Goal: Task Accomplishment & Management: Manage account settings

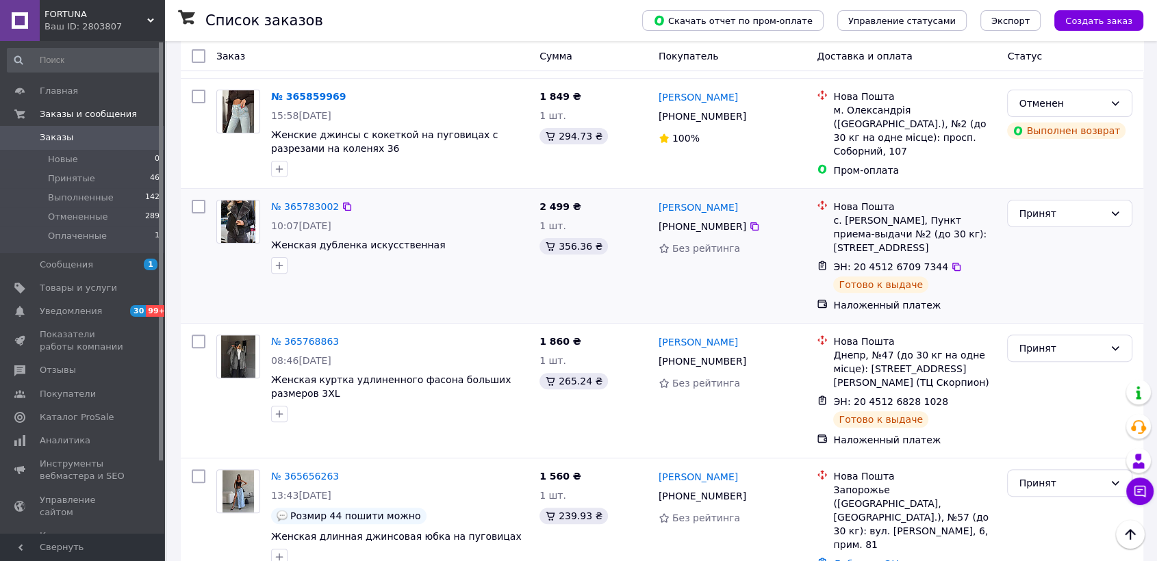
scroll to position [532, 0]
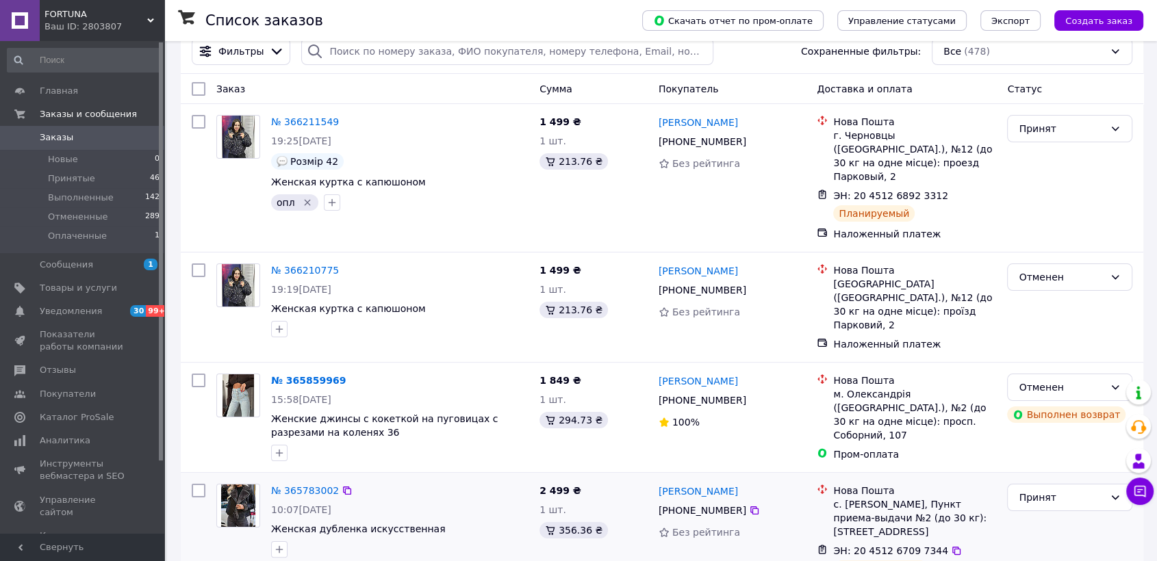
scroll to position [304, 0]
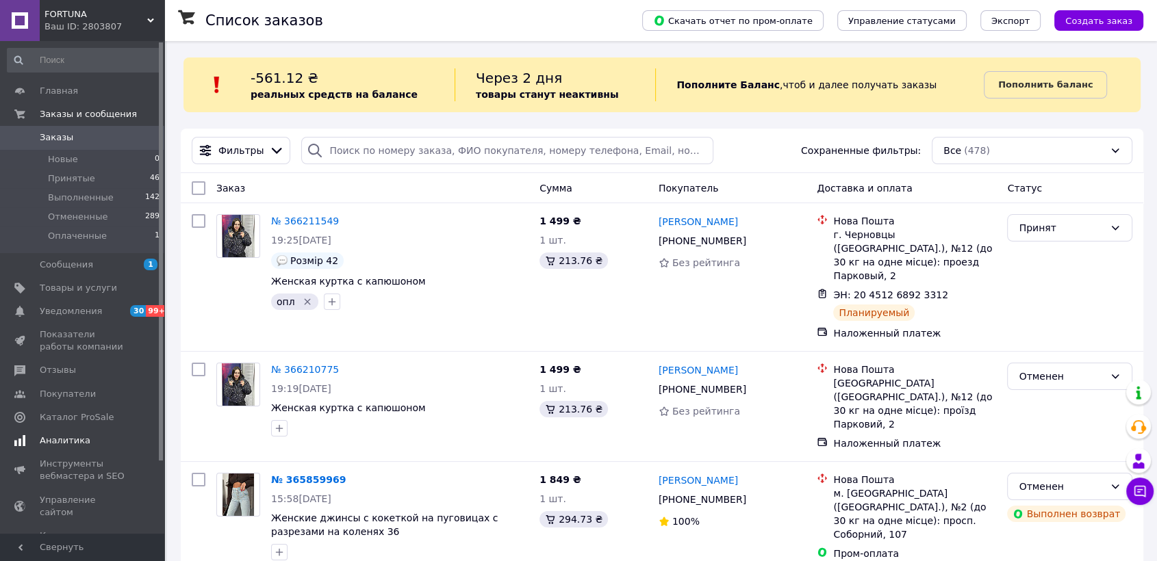
click at [60, 436] on span "Аналитика" at bounding box center [65, 441] width 51 height 12
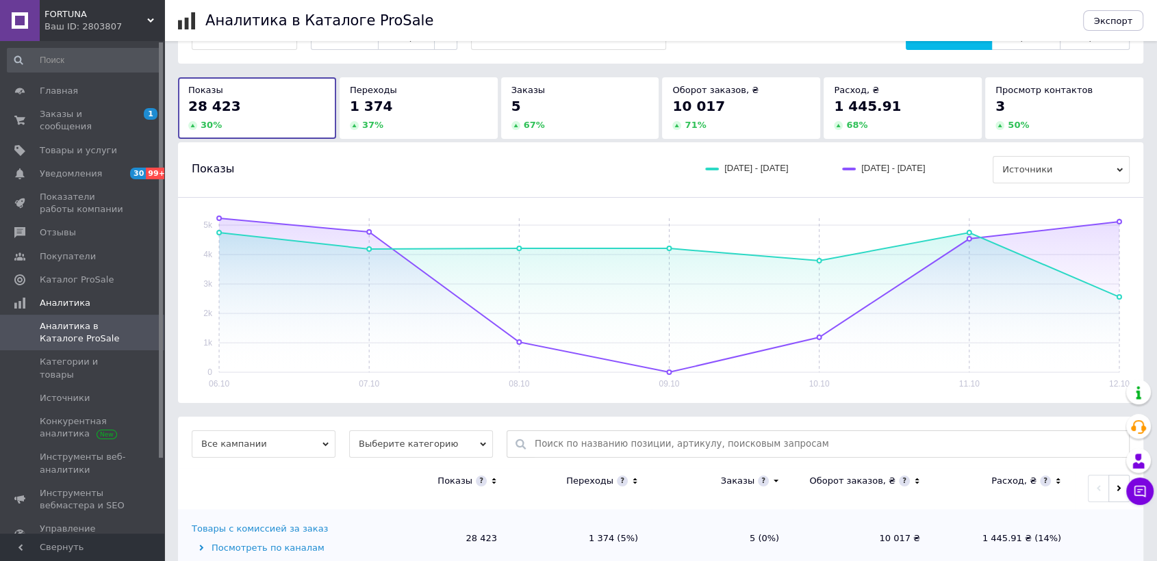
scroll to position [80, 0]
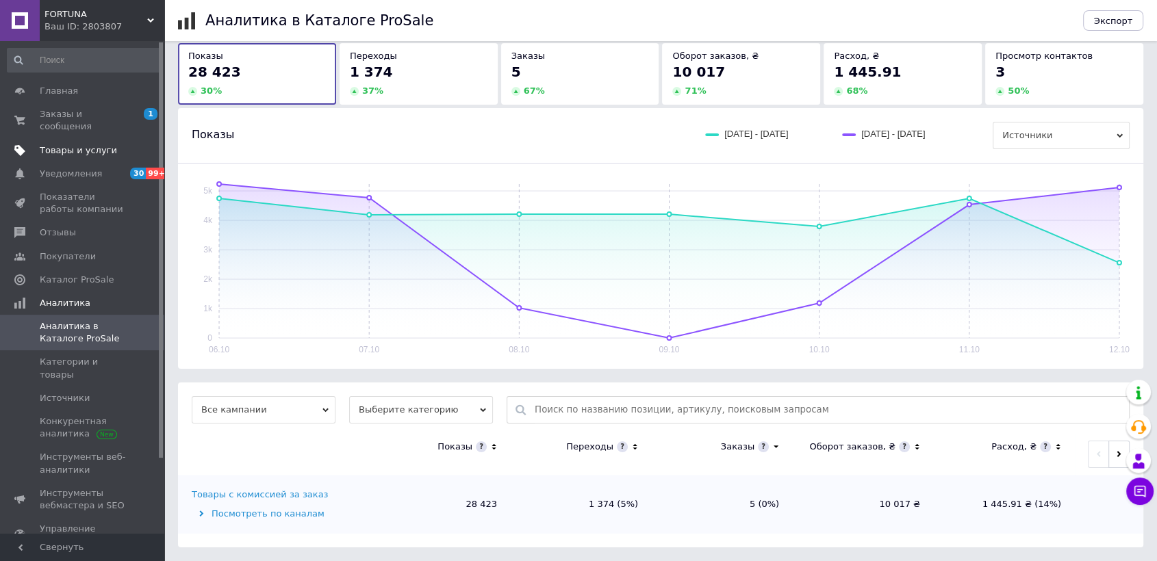
click at [66, 144] on span "Товары и услуги" at bounding box center [78, 150] width 77 height 12
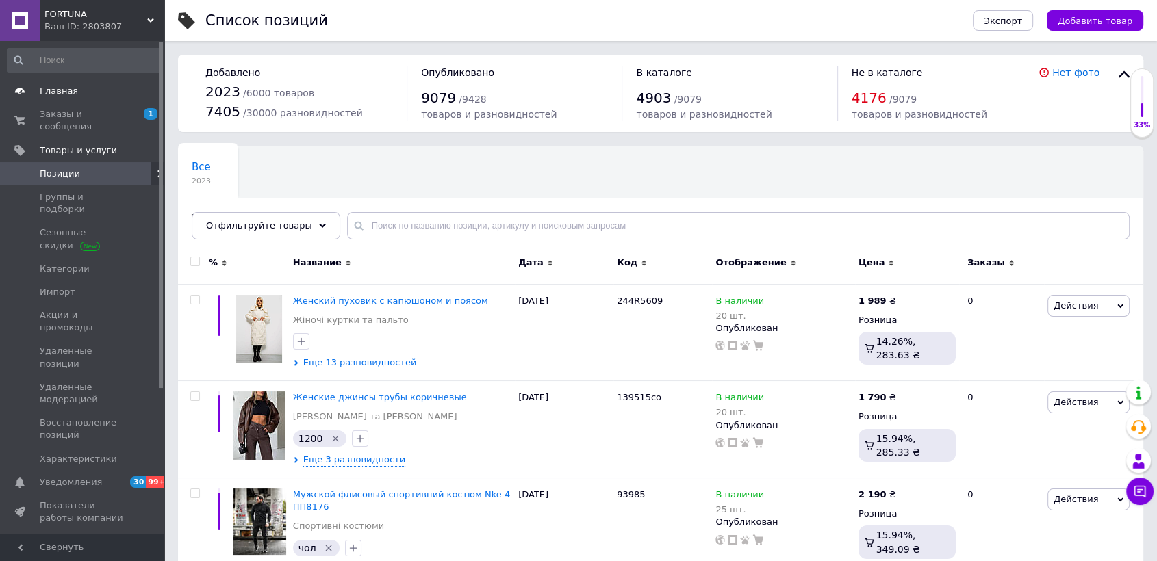
click at [62, 94] on span "Главная" at bounding box center [59, 91] width 38 height 12
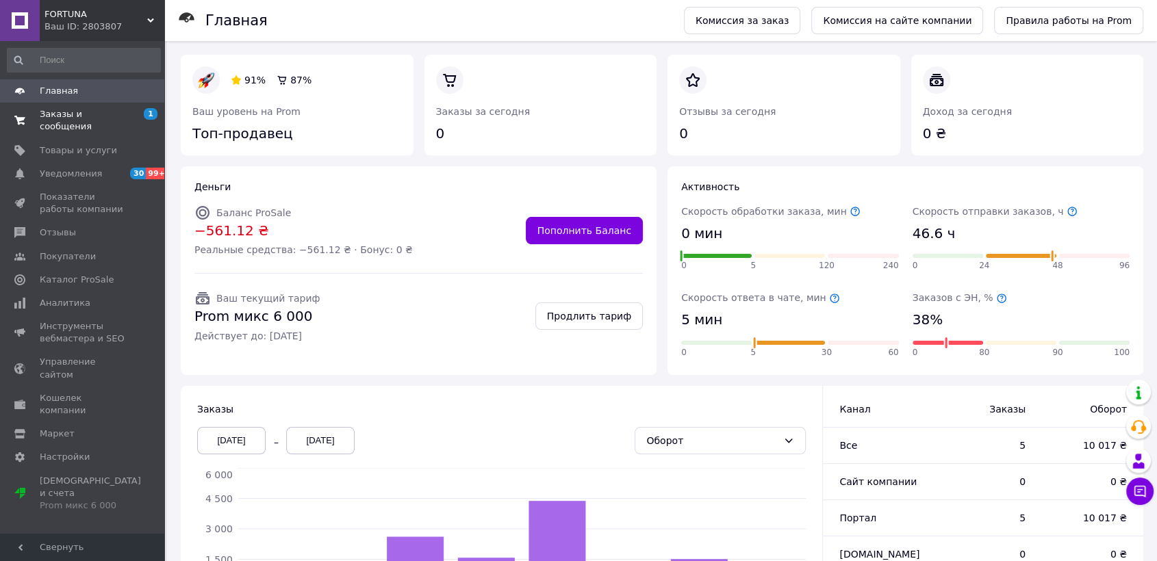
click at [71, 112] on span "Заказы и сообщения" at bounding box center [83, 120] width 87 height 25
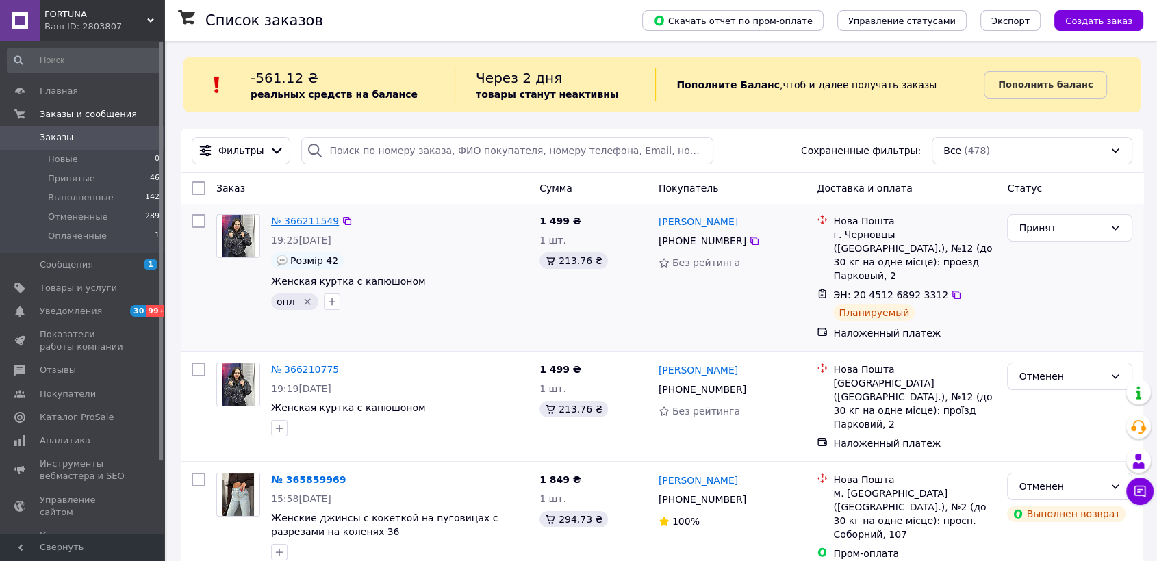
click at [289, 216] on link "№ 366211549" at bounding box center [305, 221] width 68 height 11
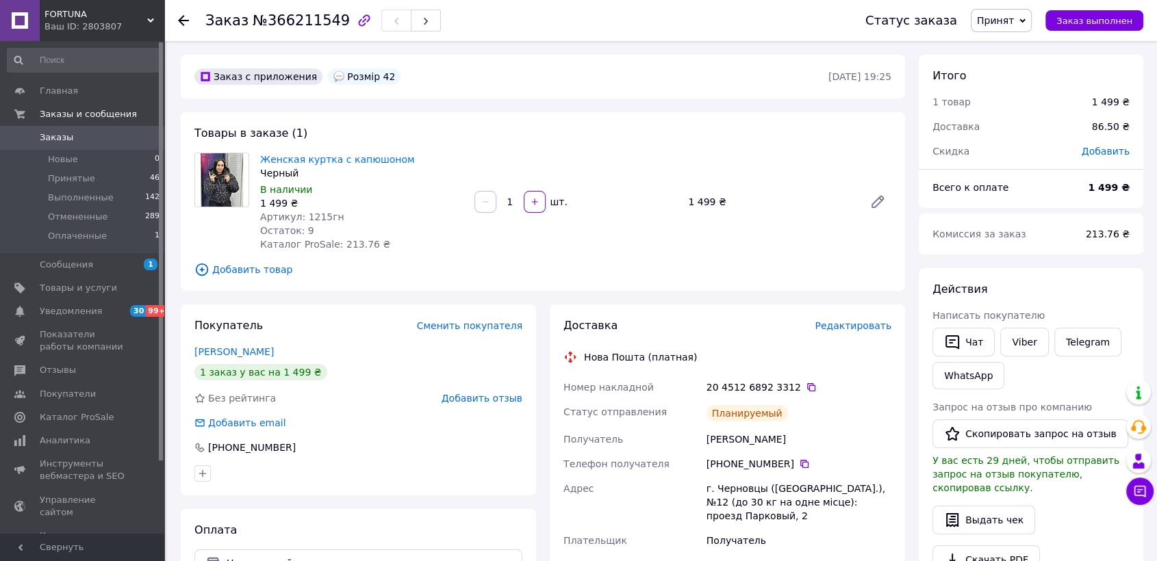
click at [63, 138] on span "Заказы" at bounding box center [57, 137] width 34 height 12
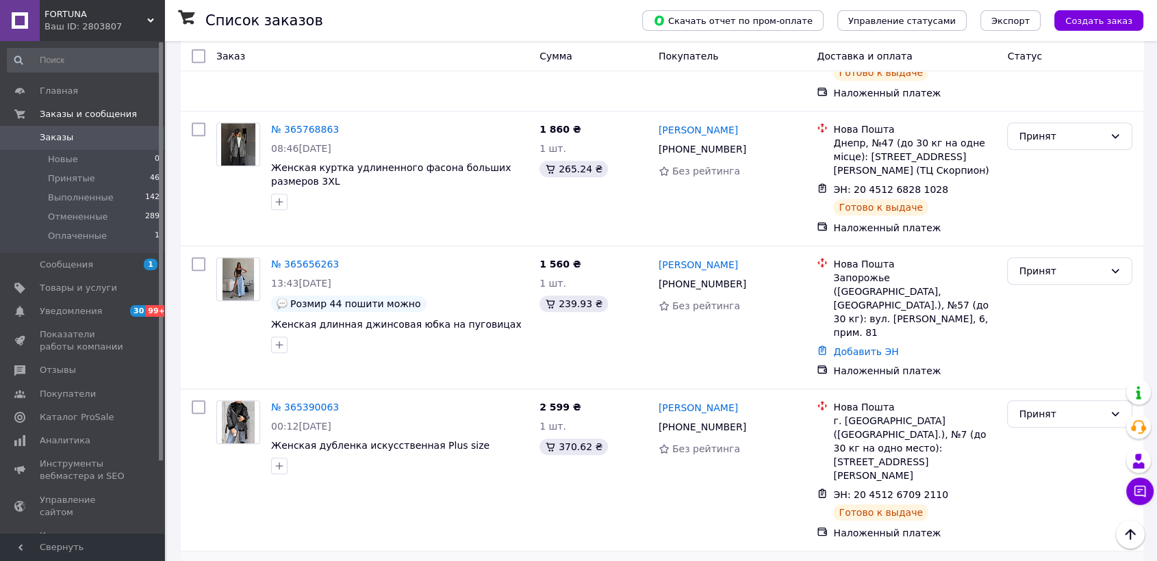
scroll to position [684, 0]
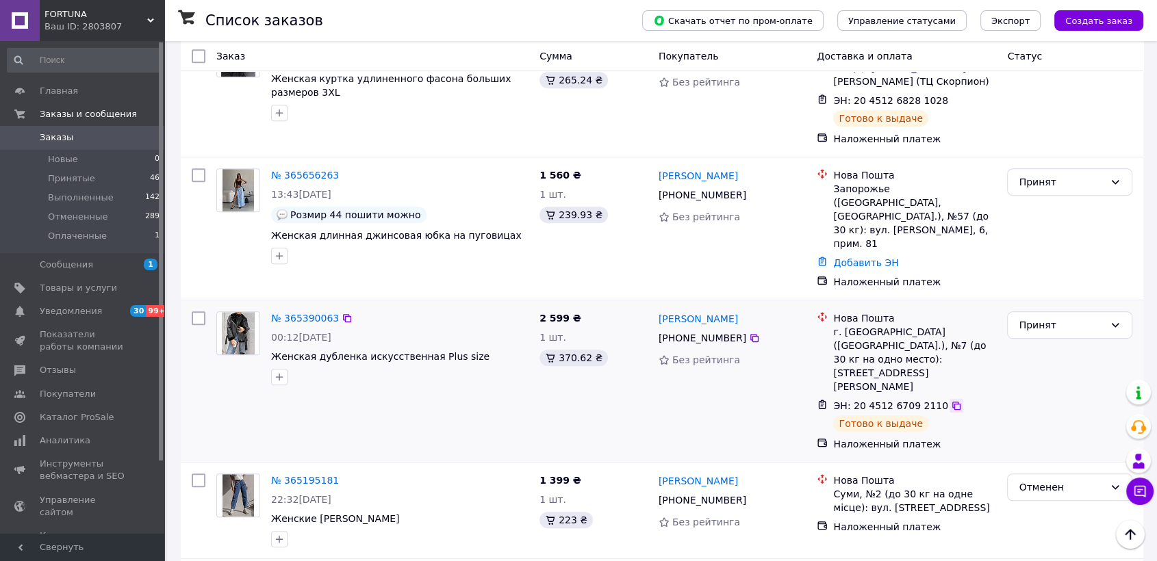
click at [951, 400] on icon at bounding box center [956, 405] width 11 height 11
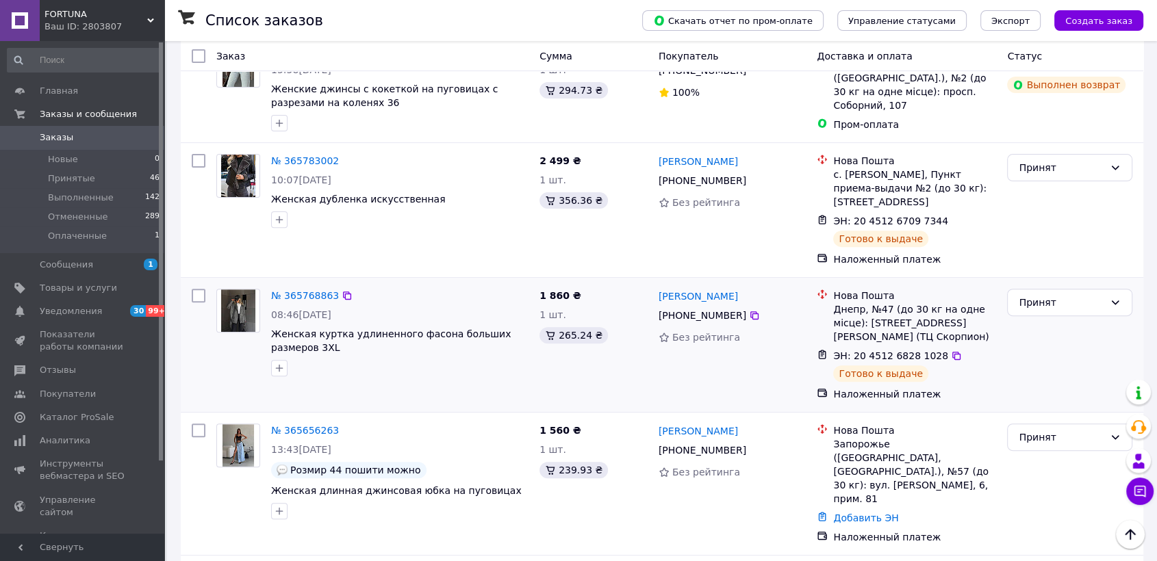
scroll to position [380, 0]
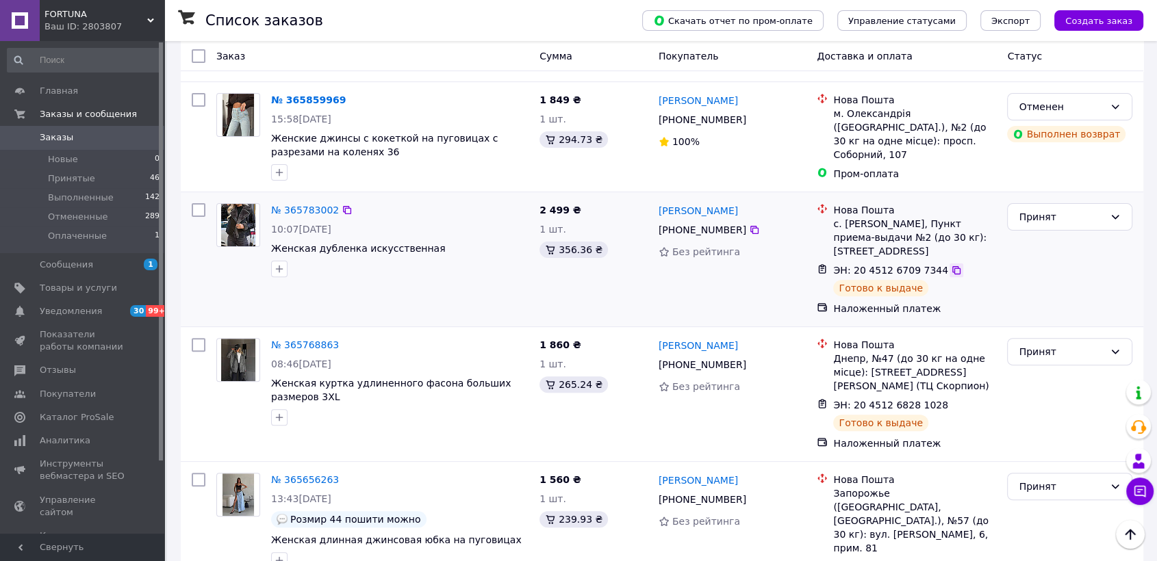
click at [952, 266] on icon at bounding box center [956, 270] width 8 height 8
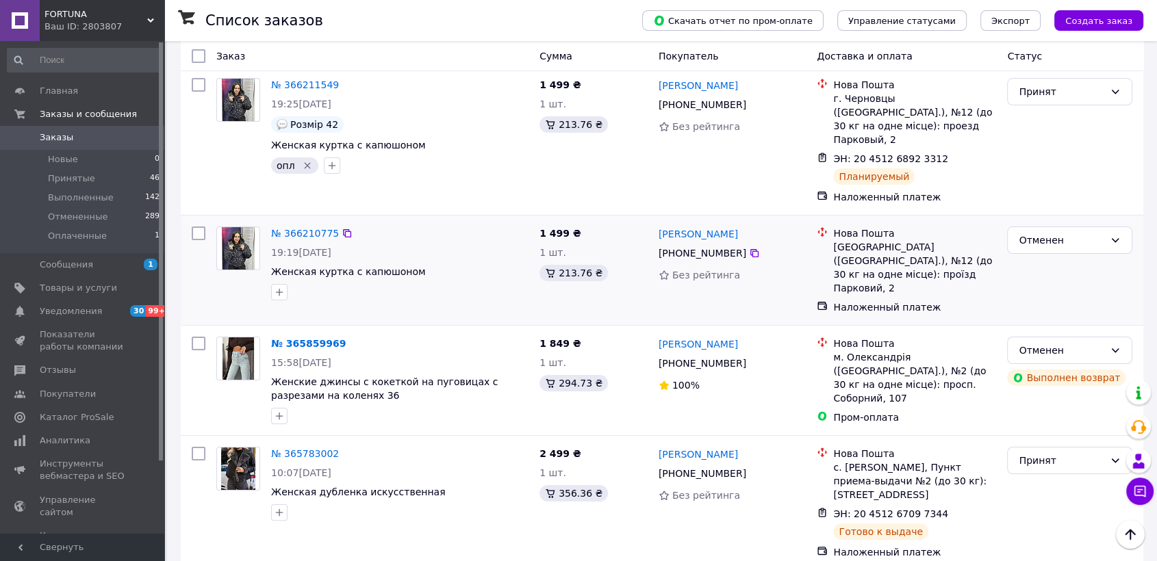
scroll to position [0, 0]
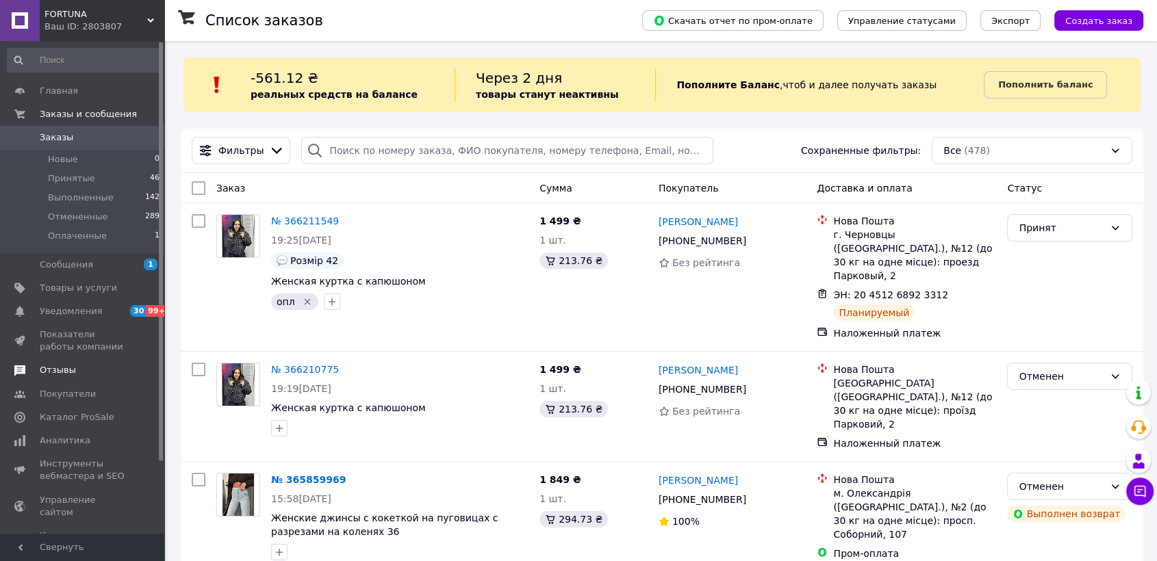
click at [45, 370] on span "Отзывы" at bounding box center [58, 370] width 36 height 12
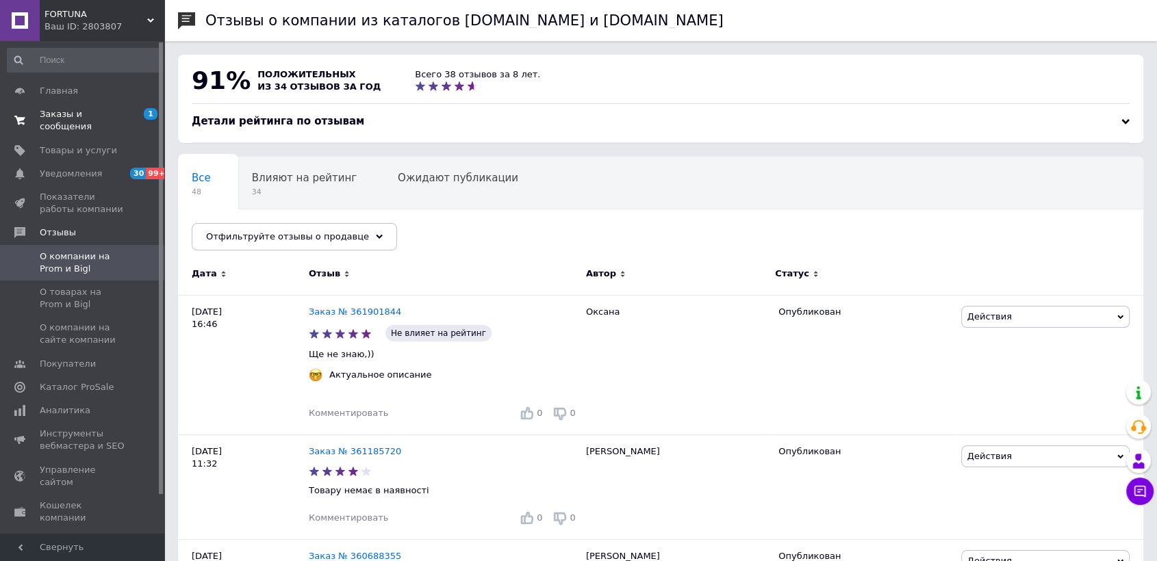
click at [66, 114] on span "Заказы и сообщения" at bounding box center [83, 120] width 87 height 25
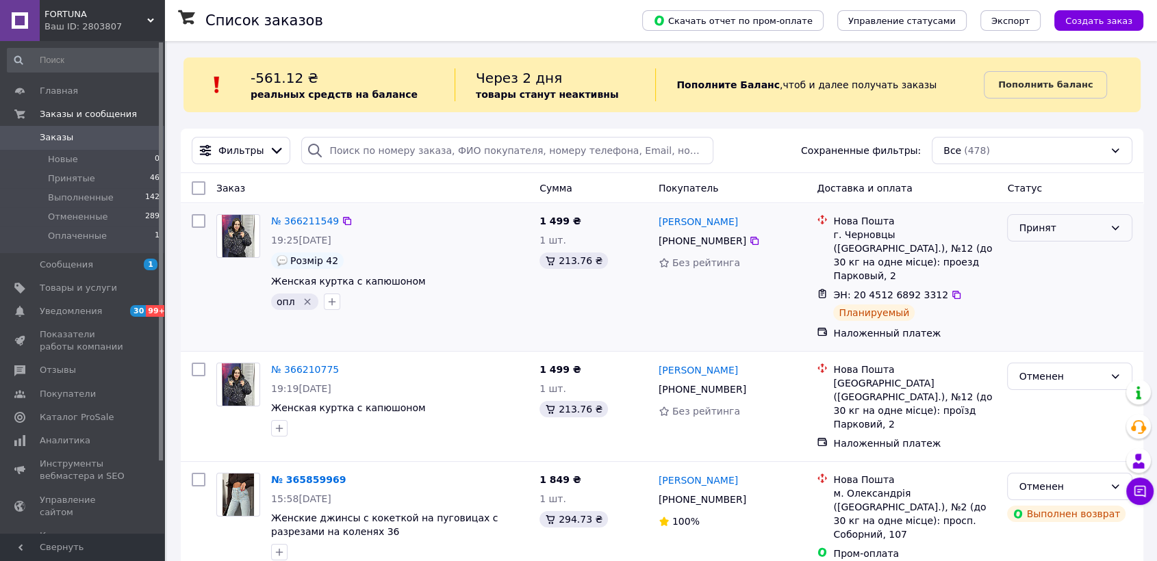
click at [1081, 234] on div "Принят" at bounding box center [1061, 227] width 86 height 15
click at [1061, 281] on li "Отменен" at bounding box center [1069, 282] width 124 height 25
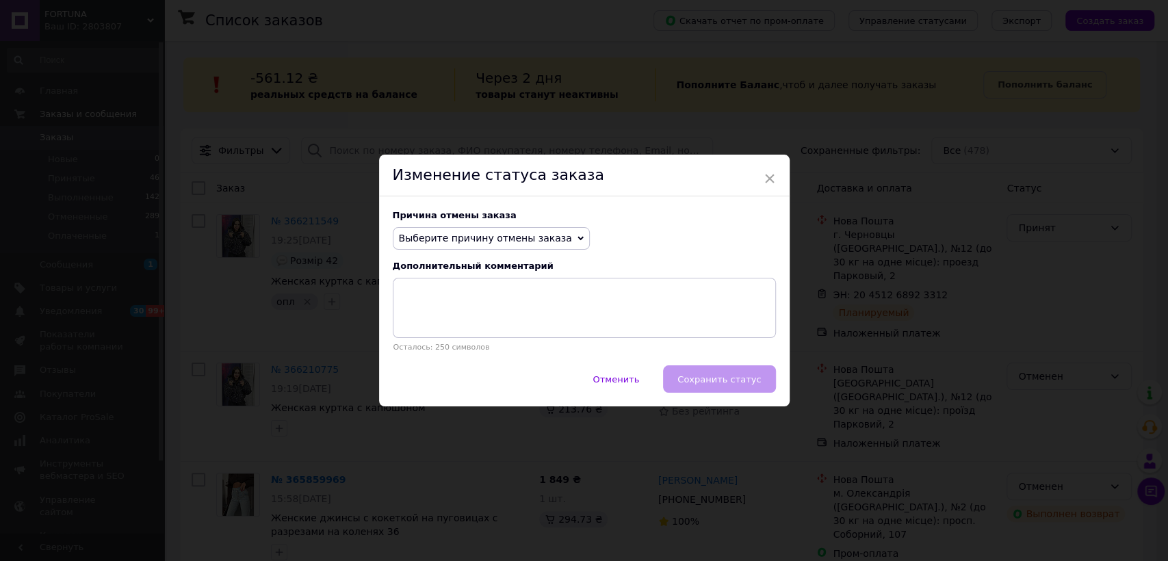
click at [528, 240] on span "Выберите причину отмены заказа" at bounding box center [485, 238] width 173 height 11
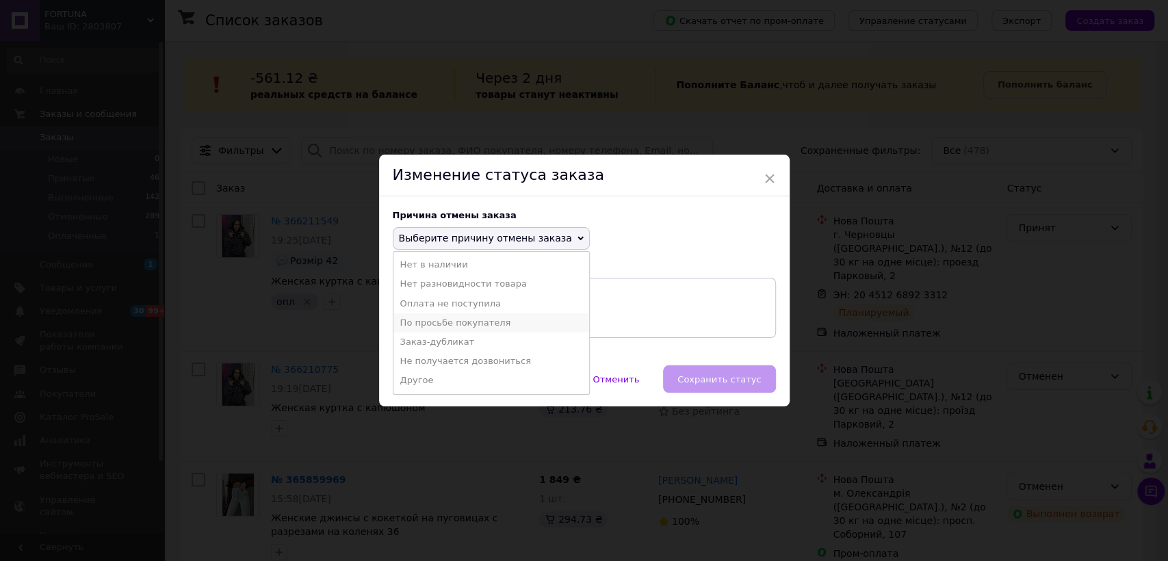
click at [426, 317] on li "По просьбе покупателя" at bounding box center [492, 322] width 196 height 19
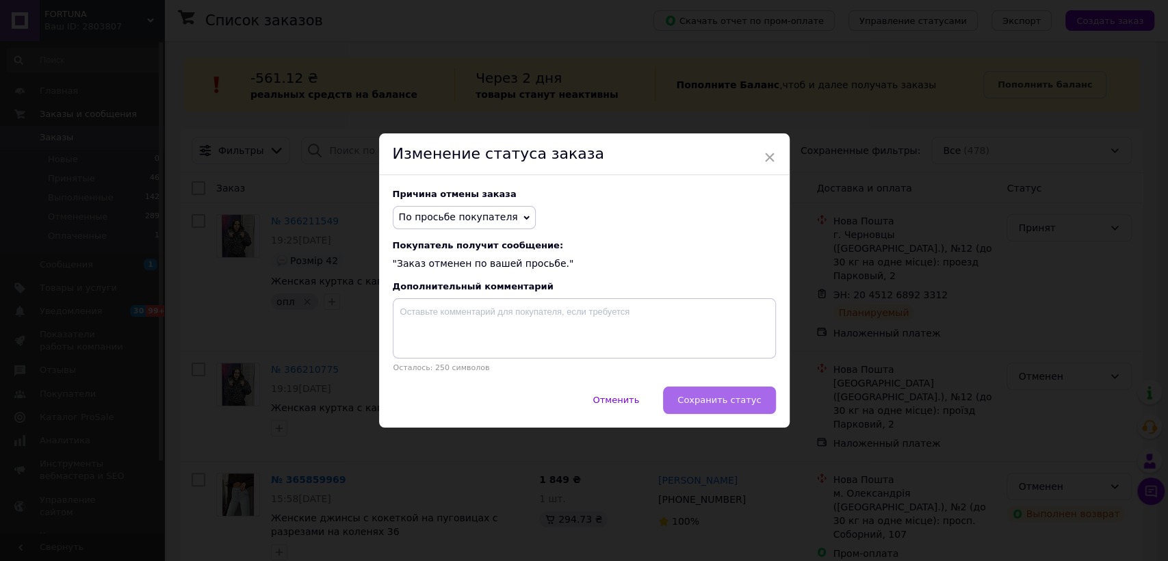
click at [698, 391] on button "Сохранить статус" at bounding box center [719, 400] width 112 height 27
